Goal: Information Seeking & Learning: Find specific fact

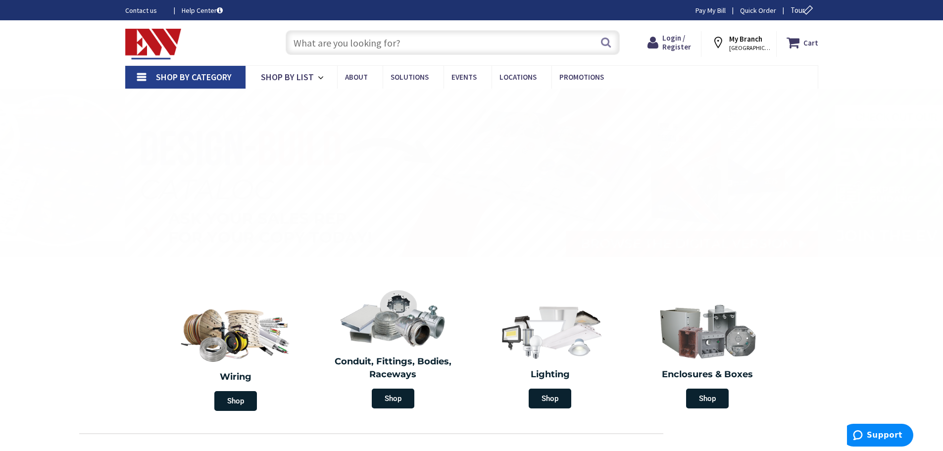
click at [317, 45] on input "text" at bounding box center [453, 42] width 334 height 25
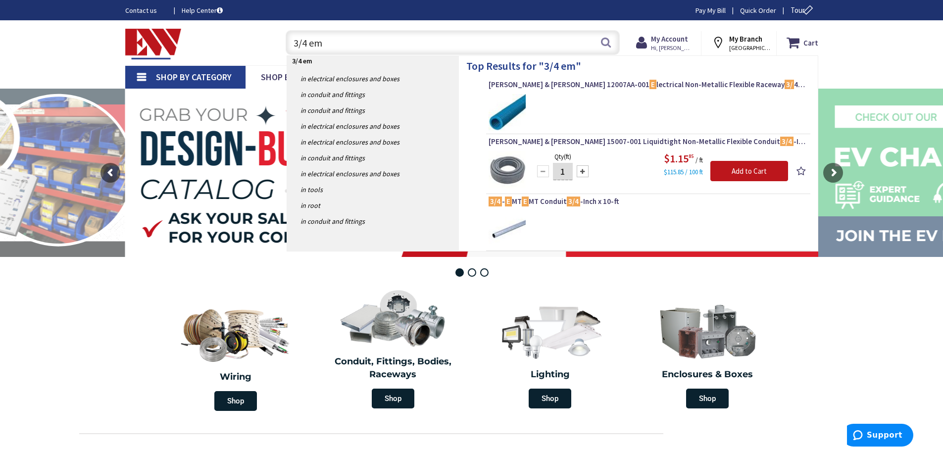
type input "3/4 emt"
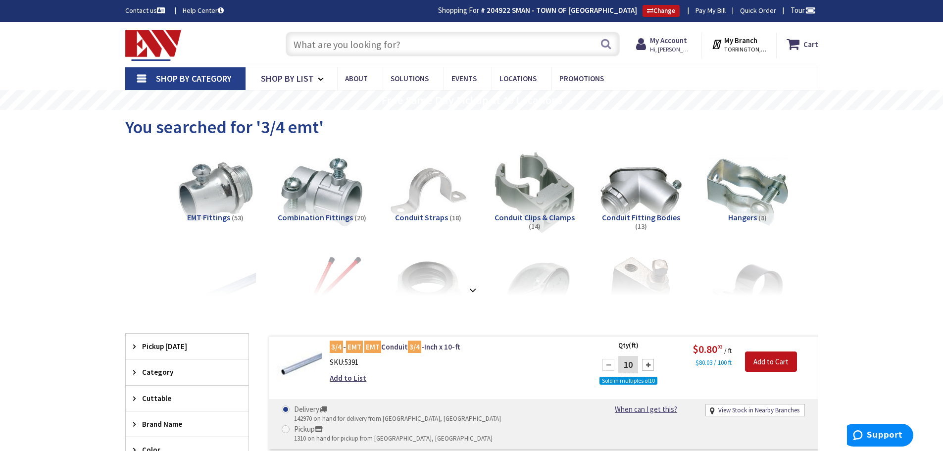
click at [315, 40] on input "text" at bounding box center [453, 44] width 334 height 25
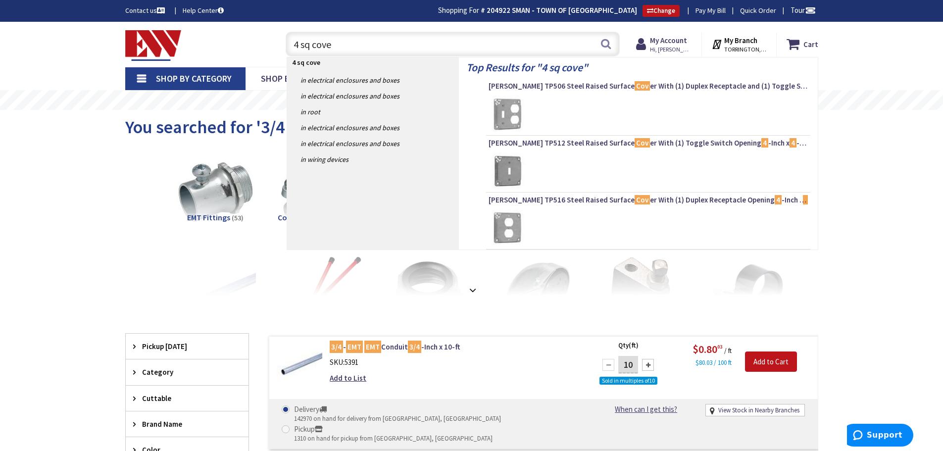
type input "4 sq cover"
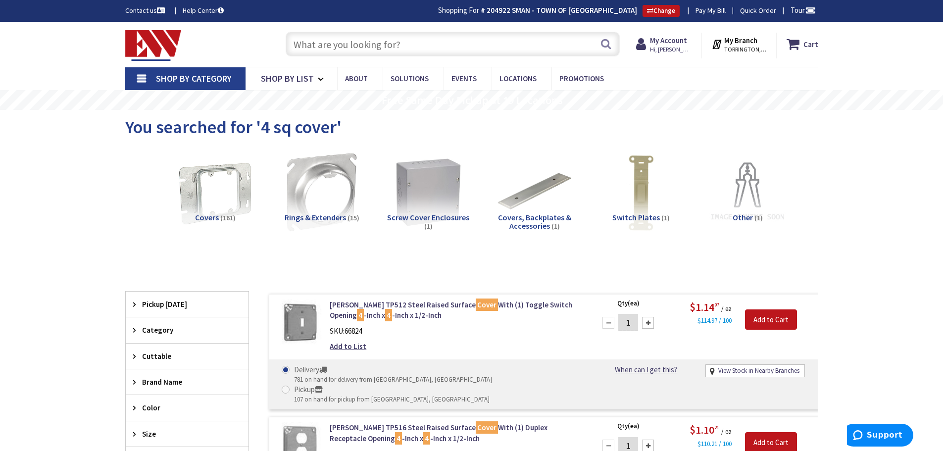
click at [333, 48] on input "text" at bounding box center [453, 44] width 334 height 25
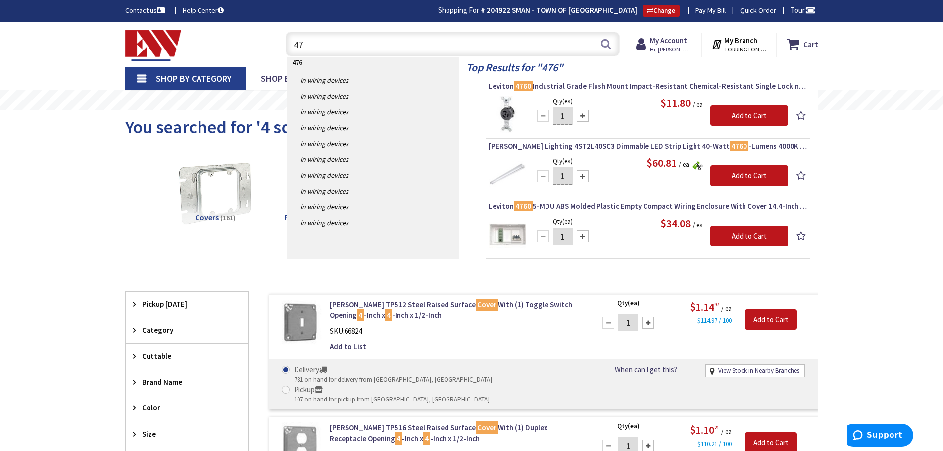
type input "4"
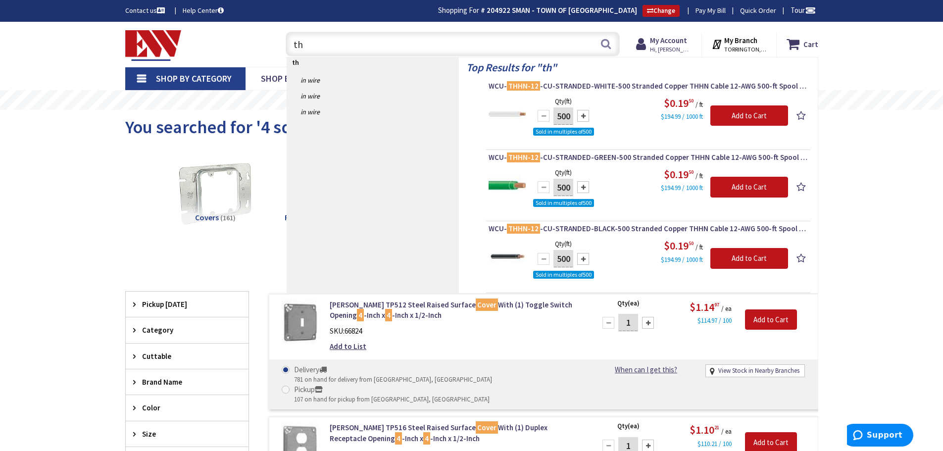
type input "t"
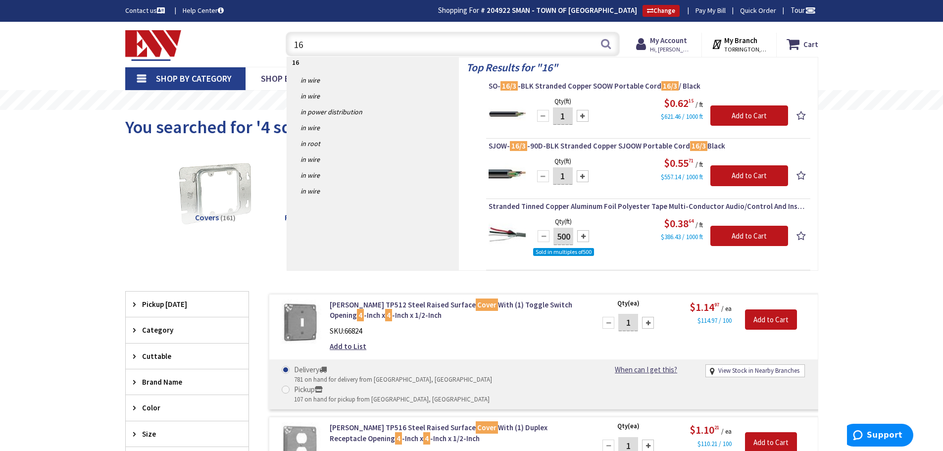
type input "1"
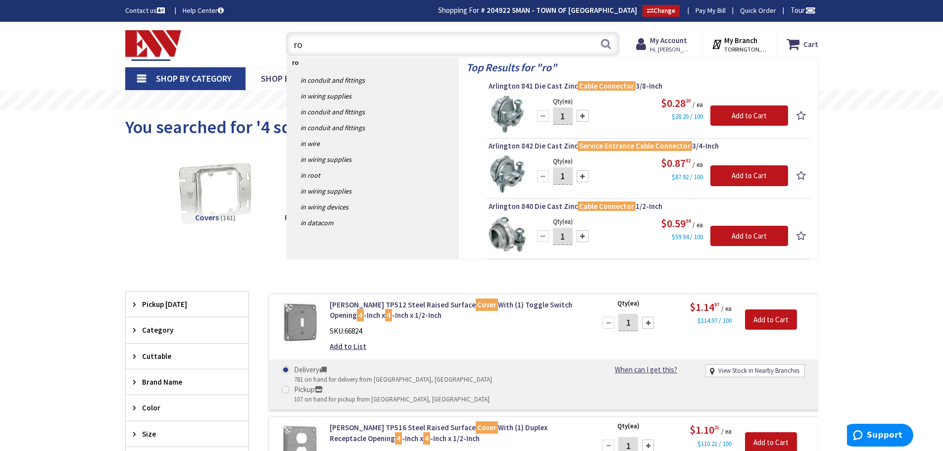
type input "r"
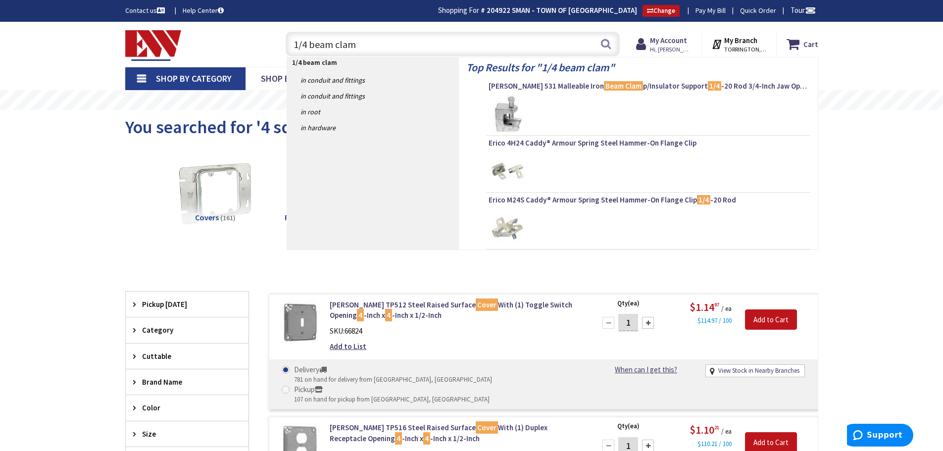
type input "1/4 beam clamp"
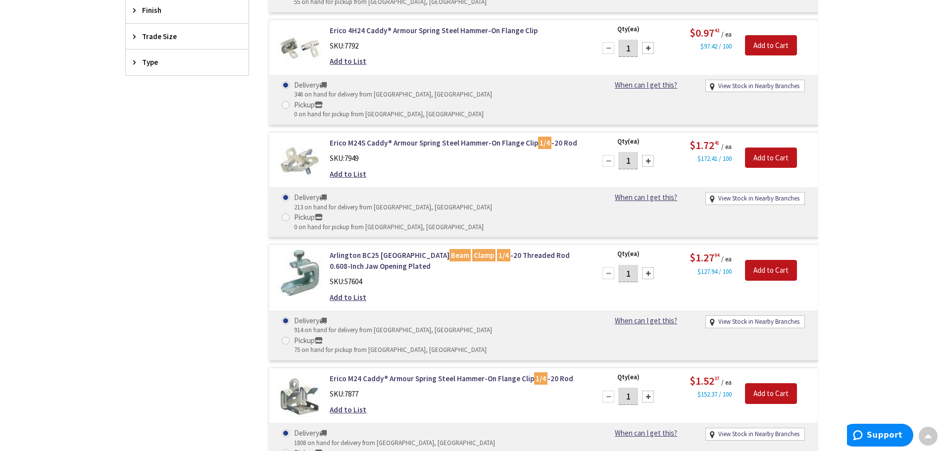
scroll to position [398, 0]
